Goal: Check status: Check status

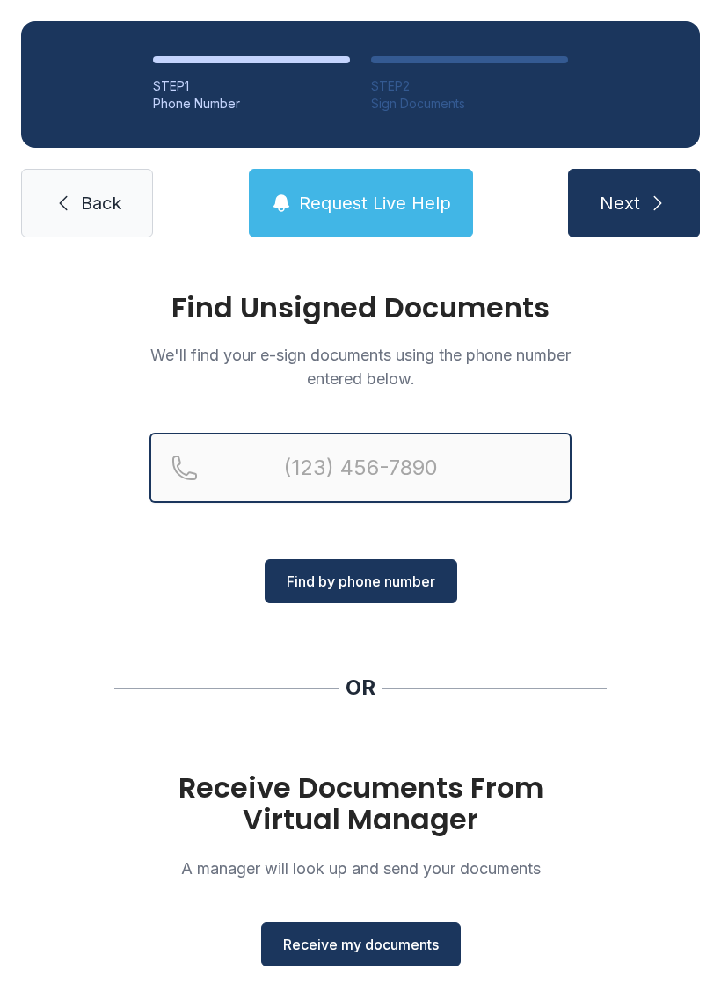
click at [418, 447] on input "Reservation phone number" at bounding box center [361, 468] width 422 height 70
type input "[PHONE_NUMBER]"
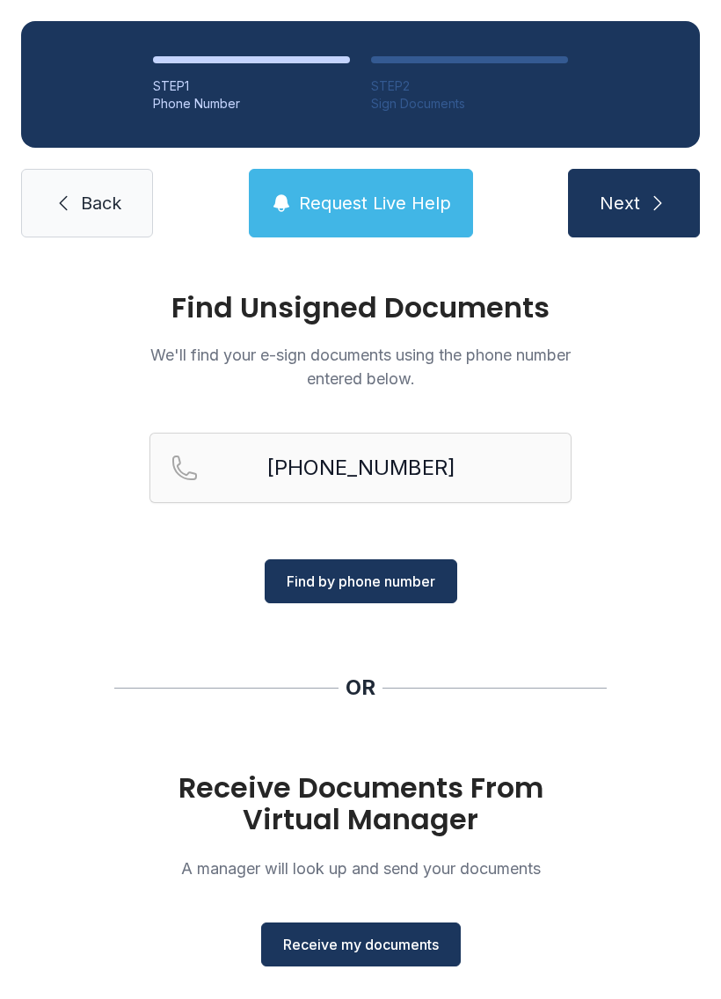
click at [423, 566] on button "Find by phone number" at bounding box center [361, 581] width 193 height 44
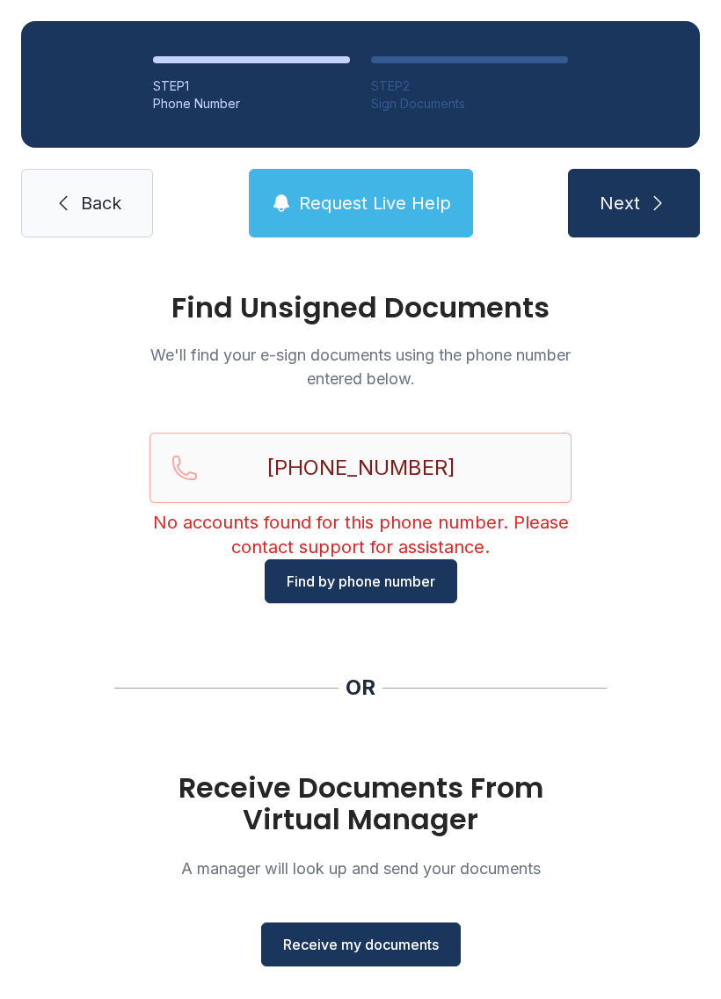
click at [416, 572] on span "Find by phone number" at bounding box center [361, 581] width 149 height 21
click at [98, 199] on span "Back" at bounding box center [101, 203] width 40 height 25
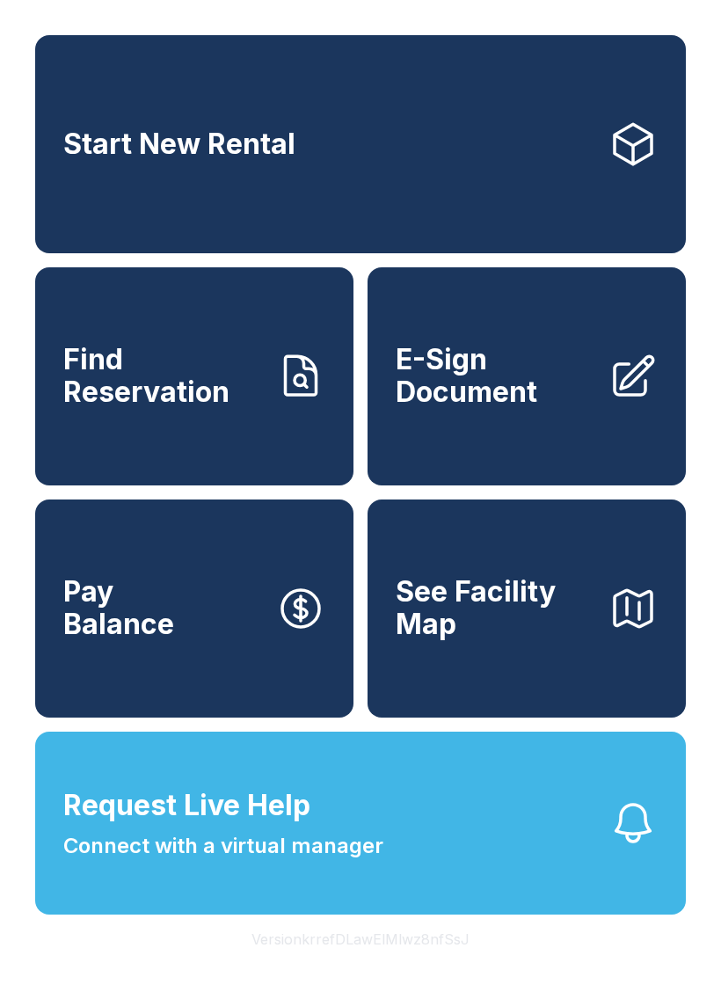
click at [295, 420] on link "Find Reservation" at bounding box center [194, 376] width 318 height 218
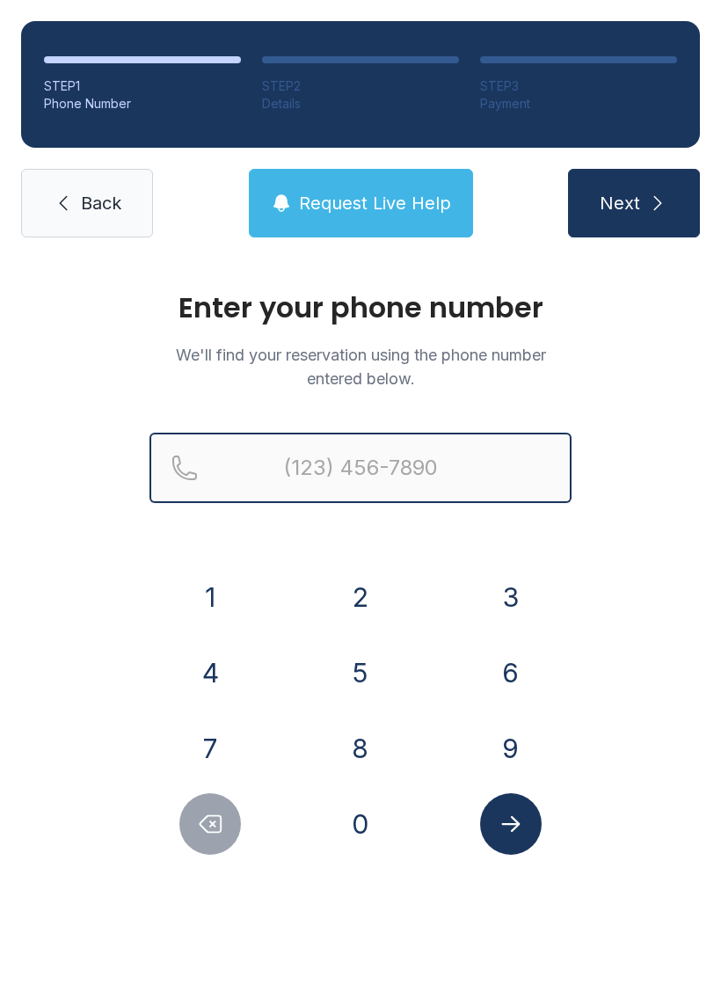
click at [420, 473] on input "Reservation phone number" at bounding box center [361, 468] width 422 height 70
type input "[PHONE_NUMBER]"
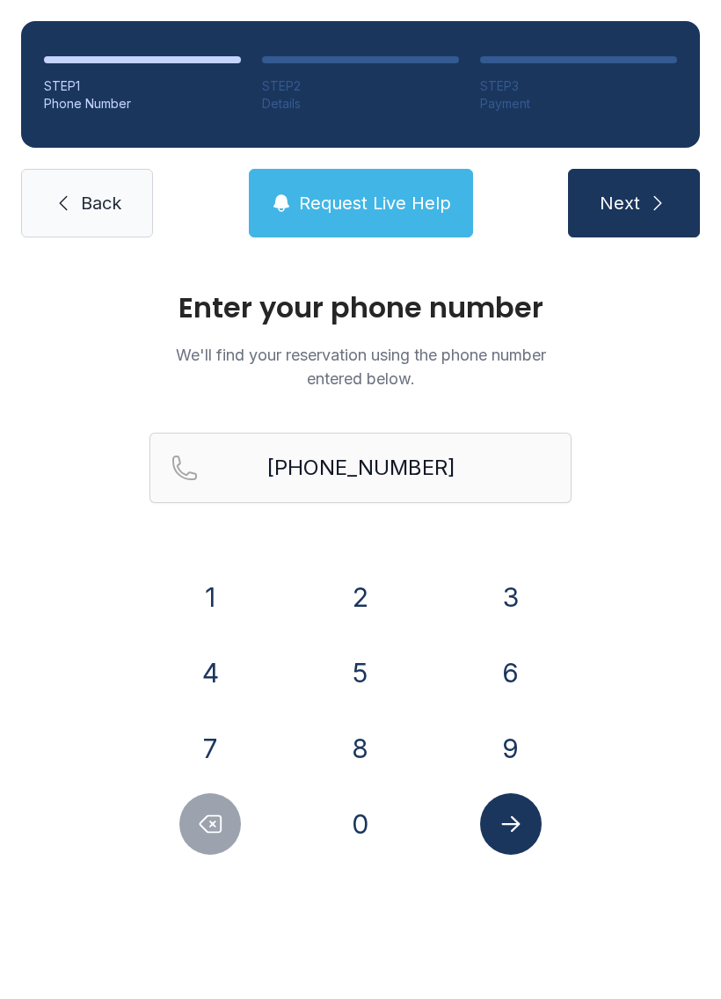
click at [659, 206] on icon "submit" at bounding box center [657, 203] width 21 height 21
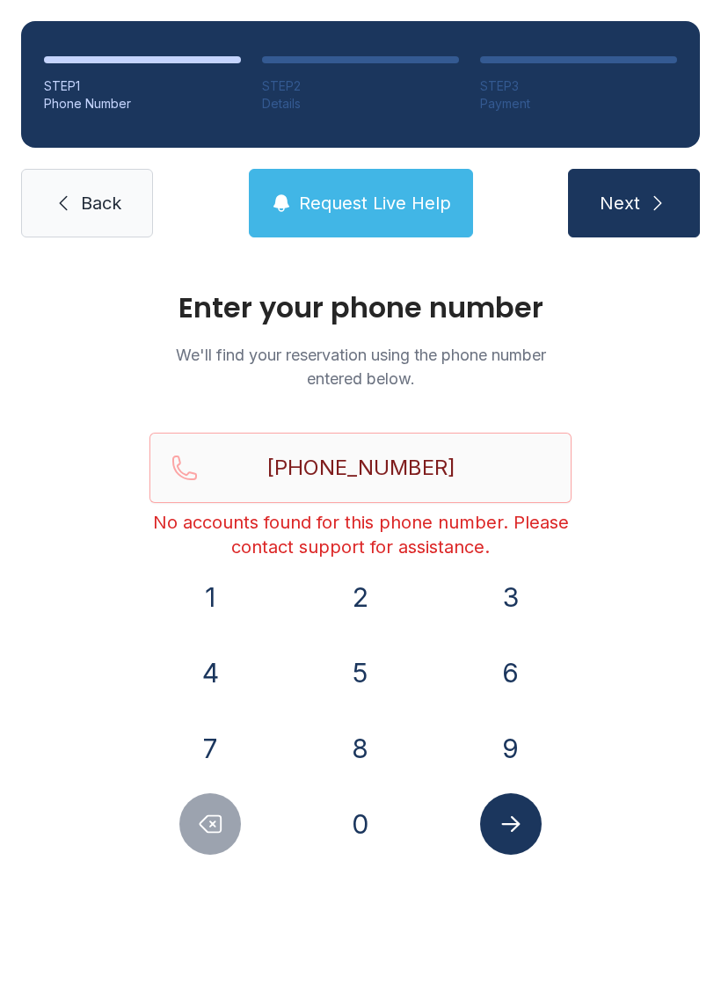
click at [514, 819] on icon "Submit lookup form" at bounding box center [510, 824] width 18 height 16
click at [109, 210] on span "Back" at bounding box center [101, 203] width 40 height 25
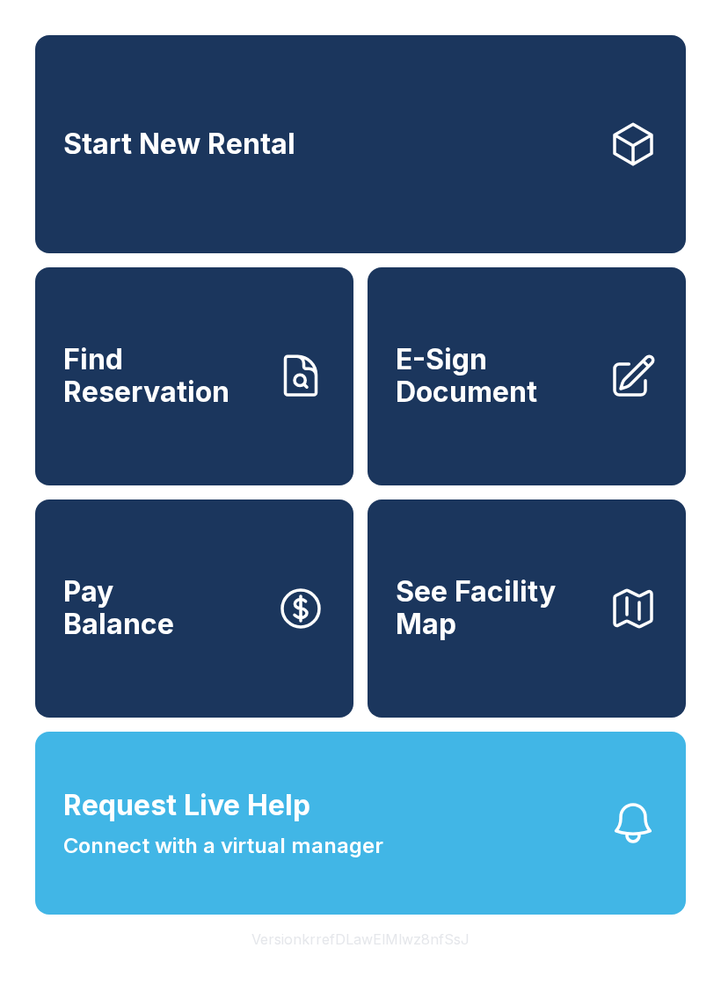
click at [379, 862] on span "Request Live Help Connect with a virtual manager" at bounding box center [223, 822] width 320 height 77
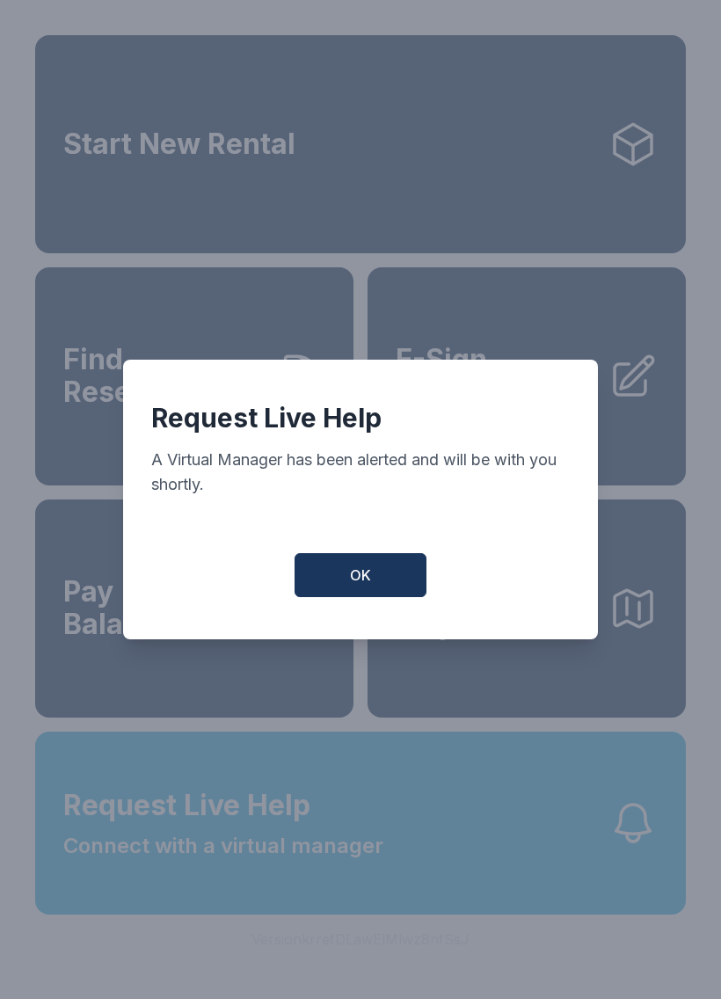
click at [375, 597] on button "OK" at bounding box center [361, 575] width 132 height 44
